Goal: Information Seeking & Learning: Learn about a topic

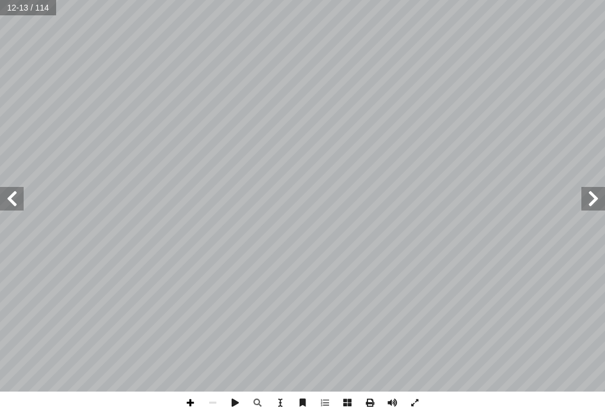
click at [184, 401] on span at bounding box center [190, 403] width 22 height 22
click at [192, 404] on span at bounding box center [190, 403] width 22 height 22
click at [191, 411] on span at bounding box center [190, 403] width 22 height 22
